Goal: Task Accomplishment & Management: Use online tool/utility

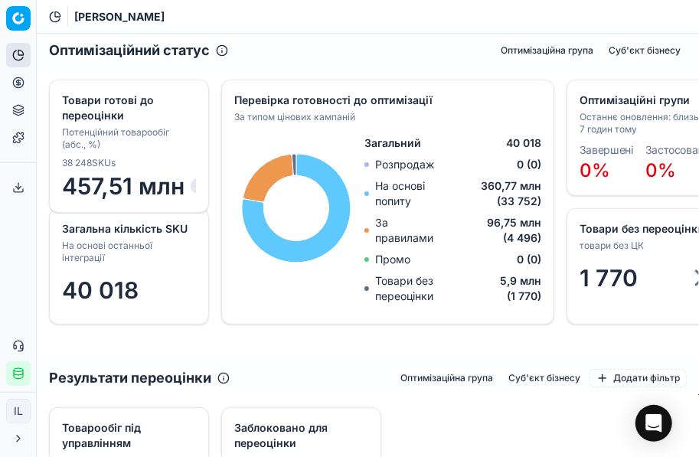
click at [18, 80] on icon at bounding box center [18, 83] width 0 height 6
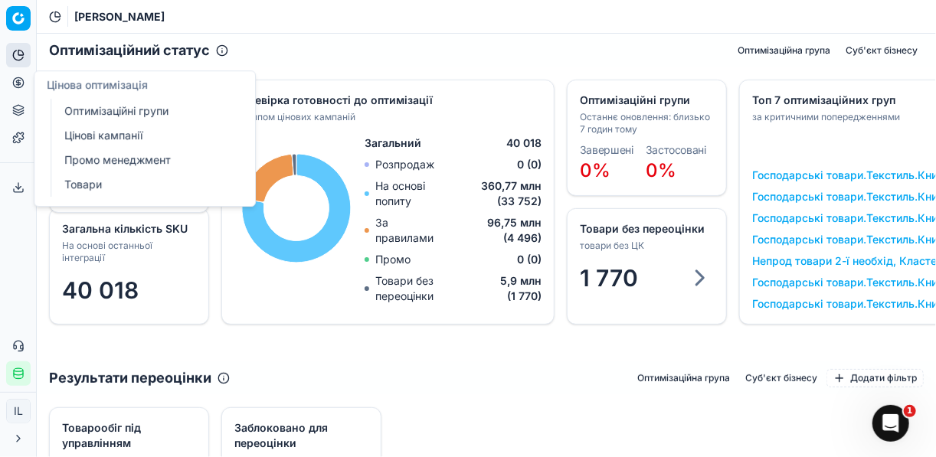
click at [106, 108] on link "Оптимізаційні групи" at bounding box center [147, 110] width 178 height 21
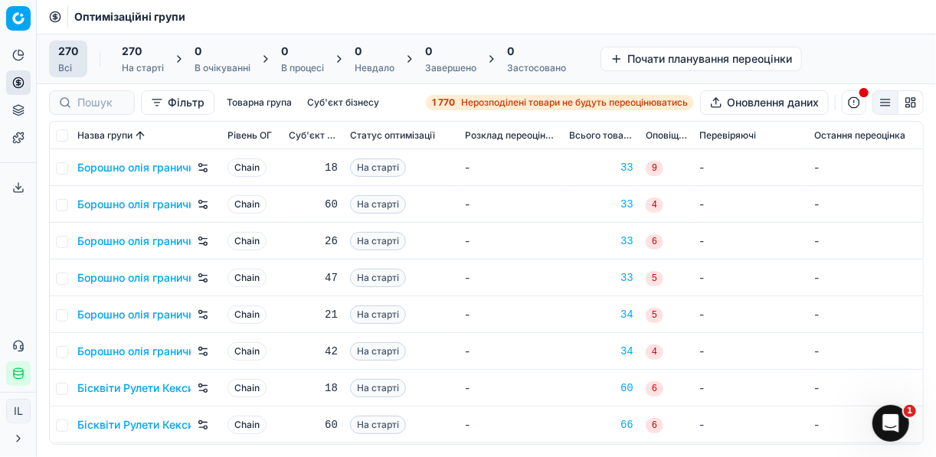
click at [473, 101] on span "Нерозподілені товари не будуть переоцінюватись" at bounding box center [574, 103] width 227 height 12
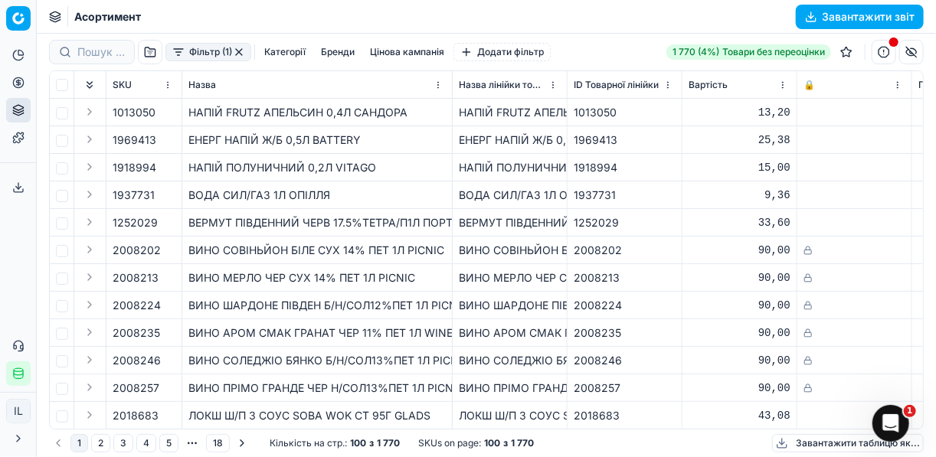
click at [181, 57] on button "Фільтр (1)" at bounding box center [208, 52] width 86 height 18
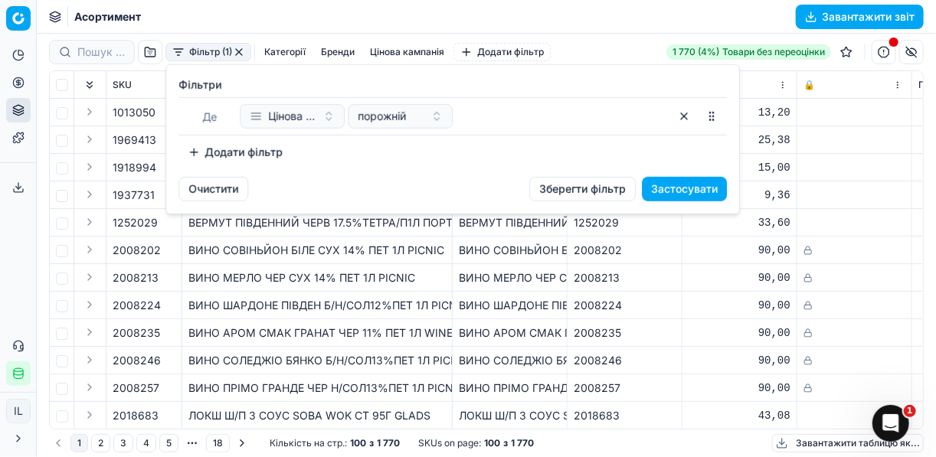
click at [192, 154] on button "Додати фільтр" at bounding box center [234, 152] width 113 height 25
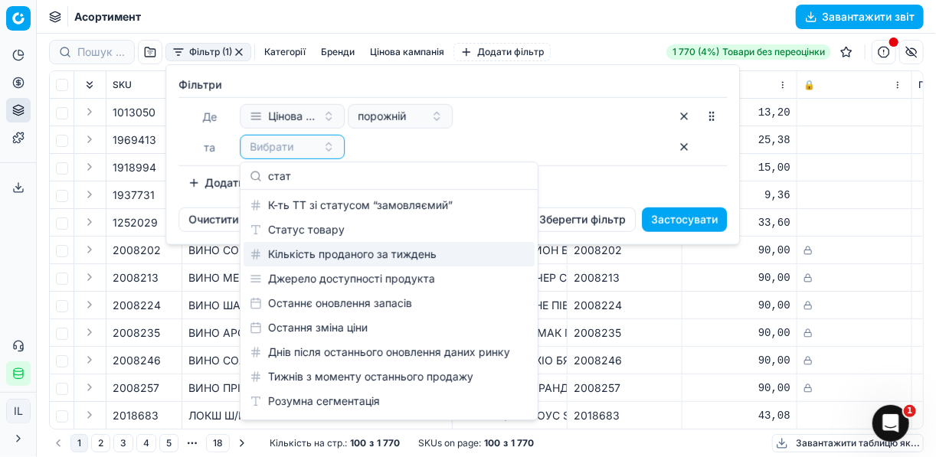
type input "стат"
click at [336, 244] on div "Кількість проданого за тиждень" at bounding box center [389, 254] width 291 height 25
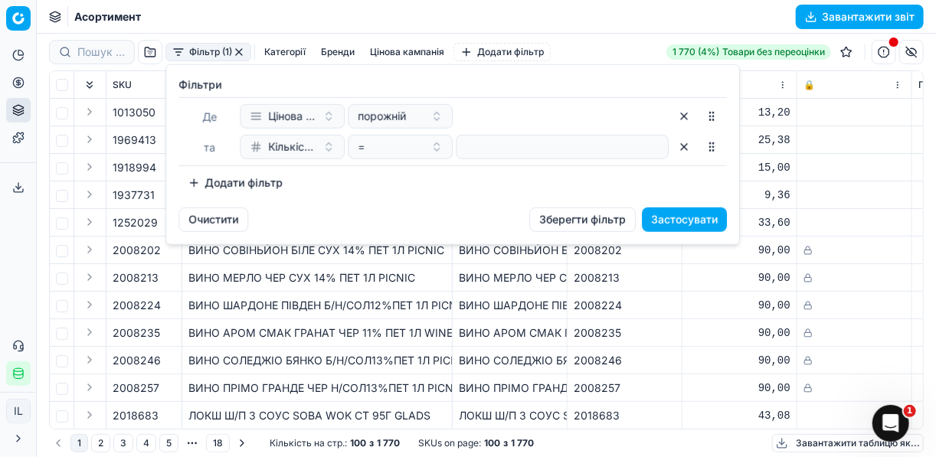
click at [683, 149] on button "button" at bounding box center [684, 147] width 25 height 25
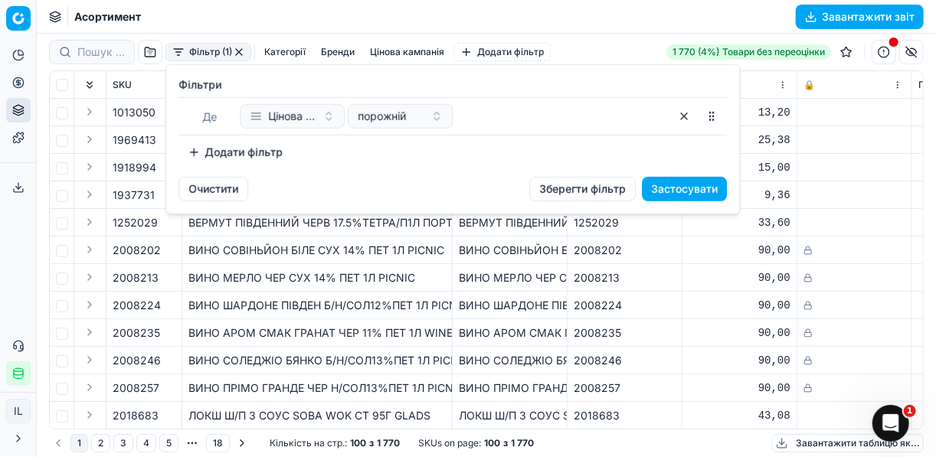
click at [193, 143] on button "Додати фільтр" at bounding box center [234, 152] width 113 height 25
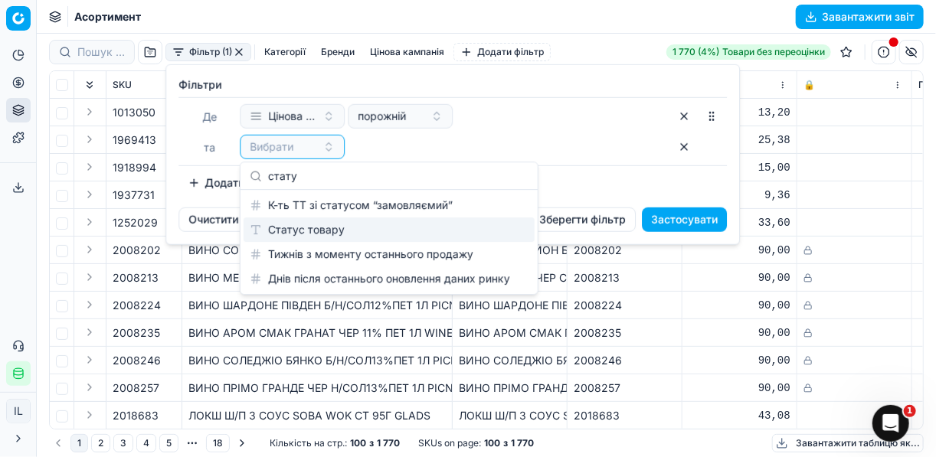
type input "стату"
click at [323, 228] on div "Статус товару" at bounding box center [389, 230] width 291 height 25
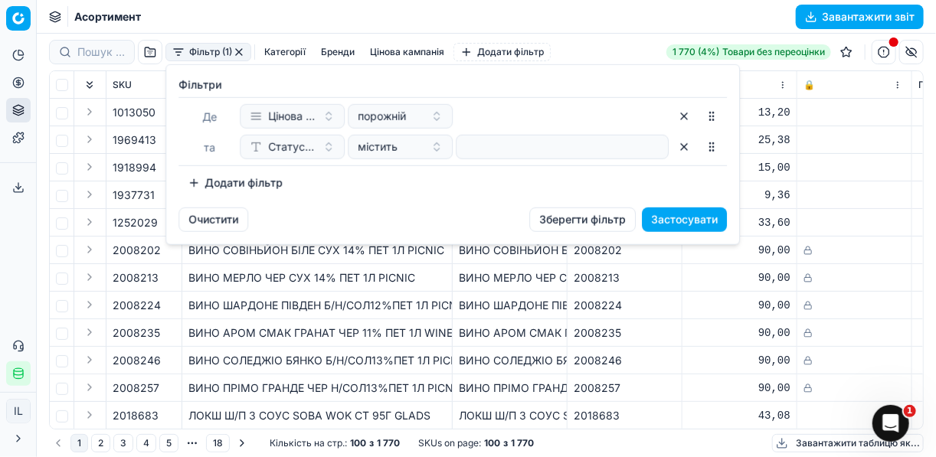
click at [193, 182] on button "Додати фільтр" at bounding box center [234, 183] width 113 height 25
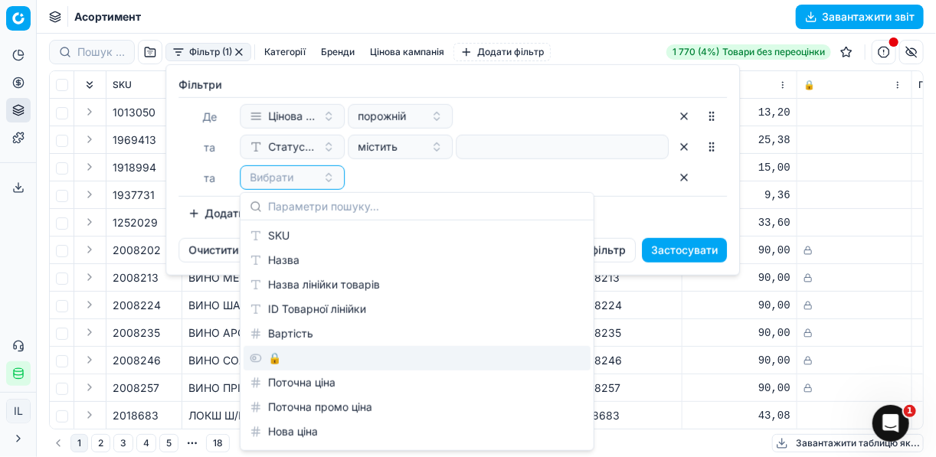
click at [296, 353] on div "🔒" at bounding box center [417, 358] width 347 height 25
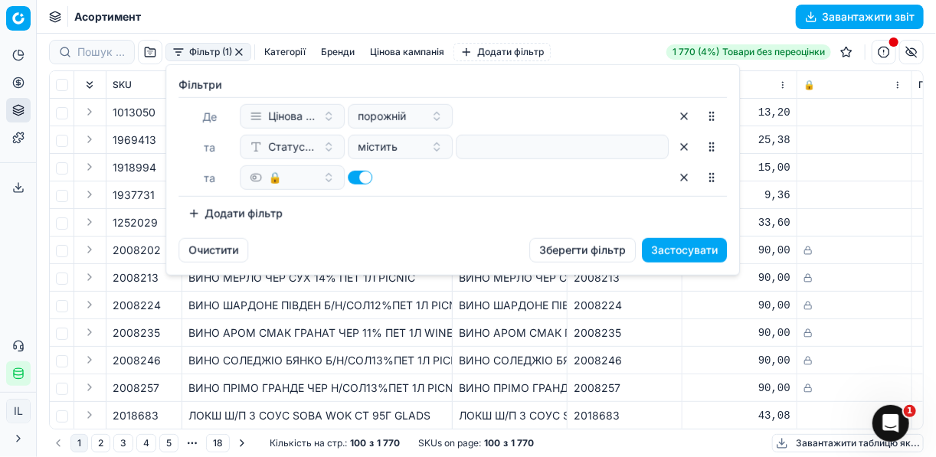
click at [352, 175] on button "button" at bounding box center [360, 178] width 25 height 14
checkbox input "false"
click at [188, 214] on button "Додати фільтр" at bounding box center [234, 213] width 113 height 25
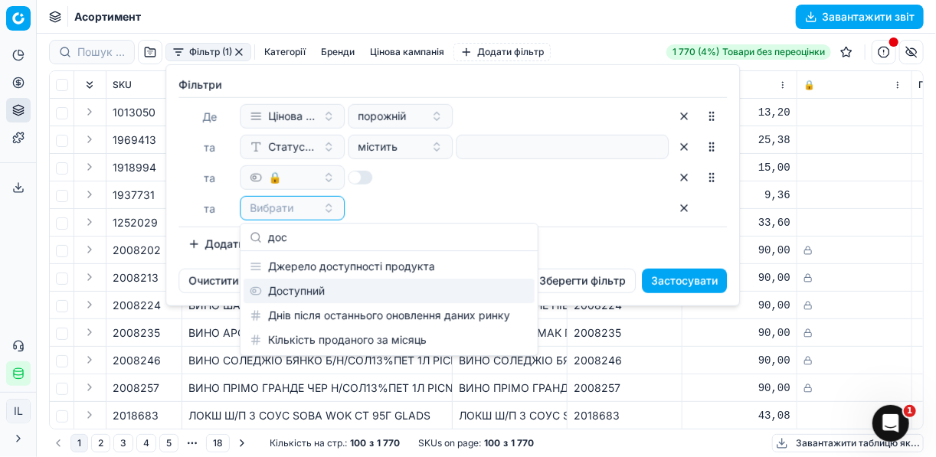
type input "дос"
click at [313, 288] on div "Доступний" at bounding box center [389, 291] width 291 height 25
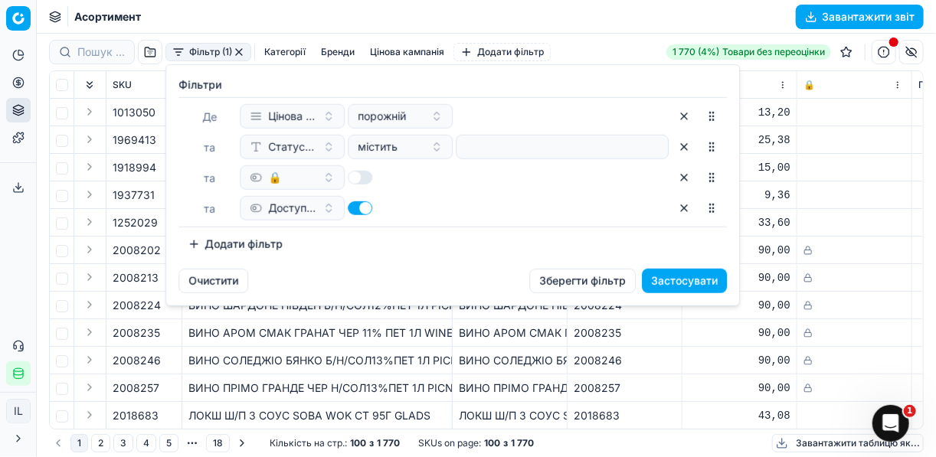
click at [666, 281] on button "Застосувати" at bounding box center [684, 281] width 85 height 25
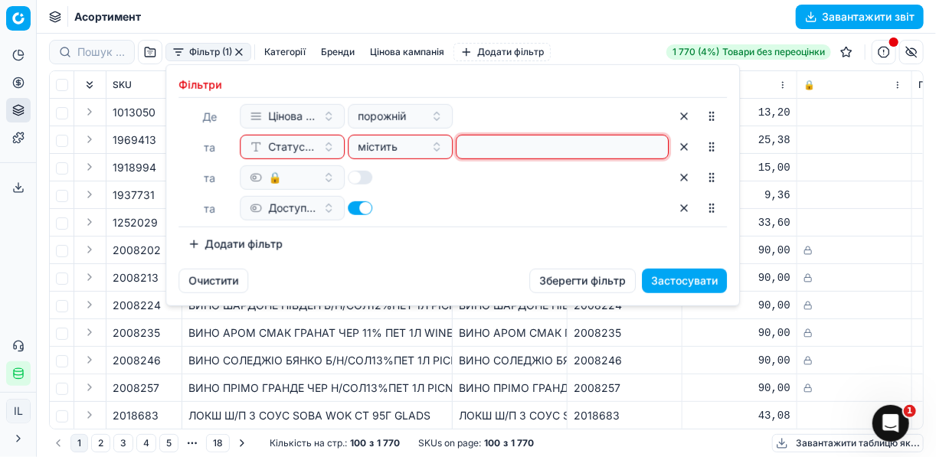
click at [545, 146] on input at bounding box center [562, 147] width 199 height 23
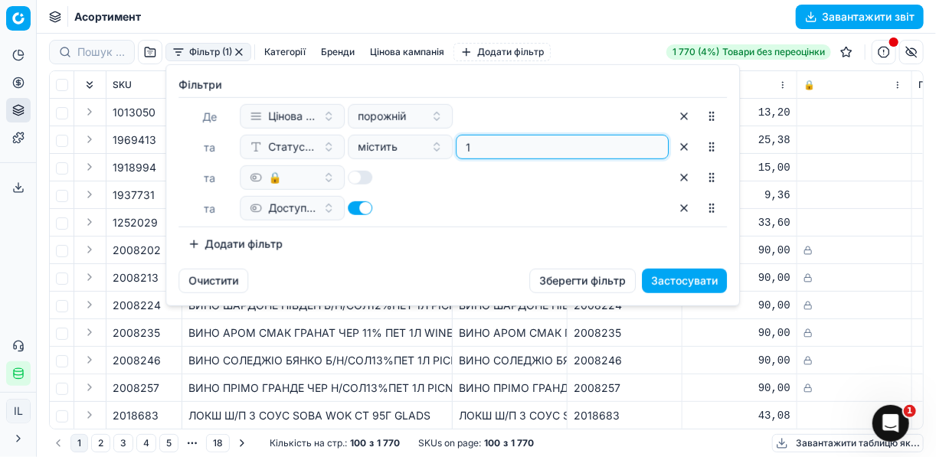
type input "1"
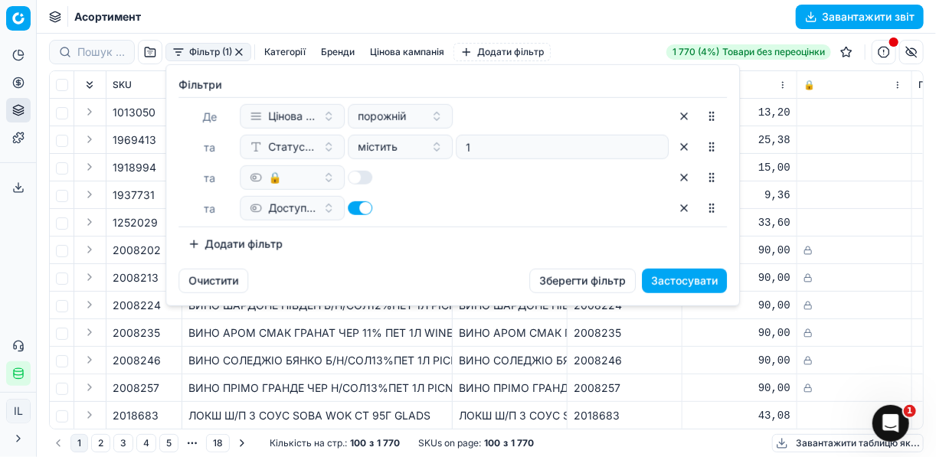
click at [699, 285] on button "Застосувати" at bounding box center [684, 281] width 85 height 25
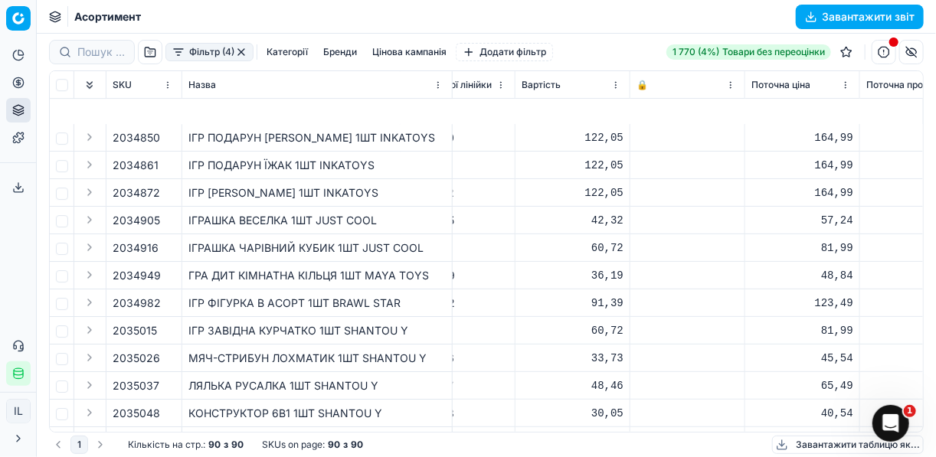
scroll to position [2157, 167]
